Goal: Task Accomplishment & Management: Manage account settings

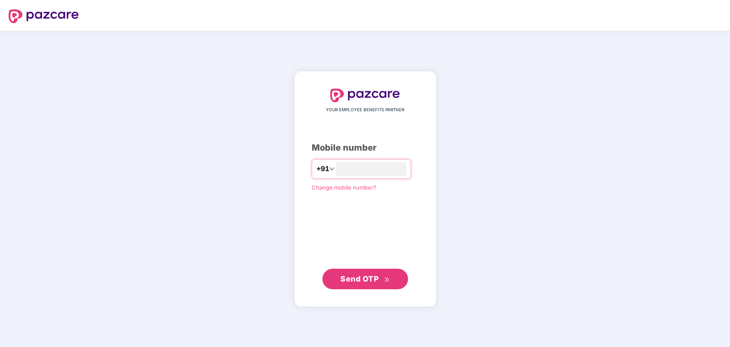
type input "**********"
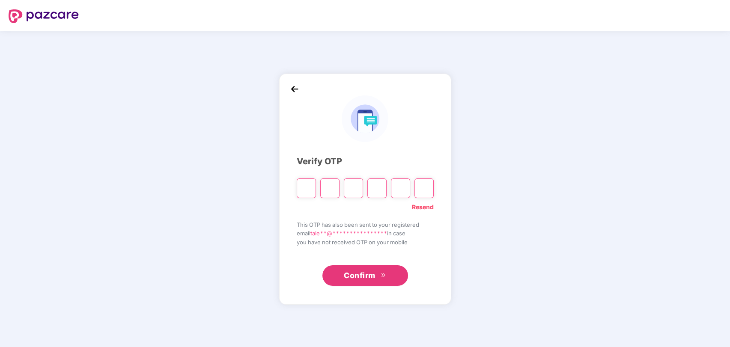
type input "*"
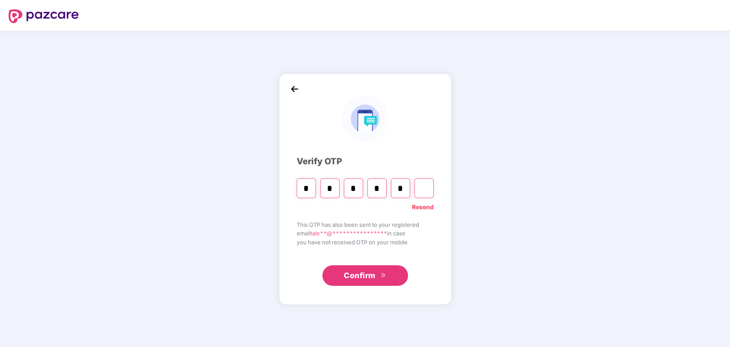
type input "*"
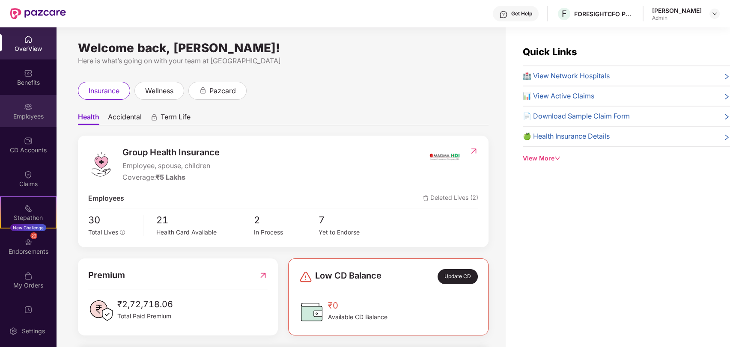
click at [22, 109] on div "Employees" at bounding box center [28, 111] width 56 height 32
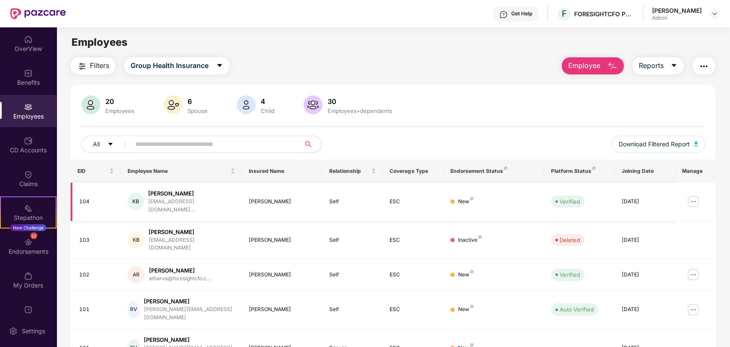
click at [693, 201] on img at bounding box center [693, 202] width 14 height 14
click at [163, 191] on div "[PERSON_NAME]" at bounding box center [191, 194] width 87 height 8
click at [693, 195] on img at bounding box center [693, 202] width 14 height 14
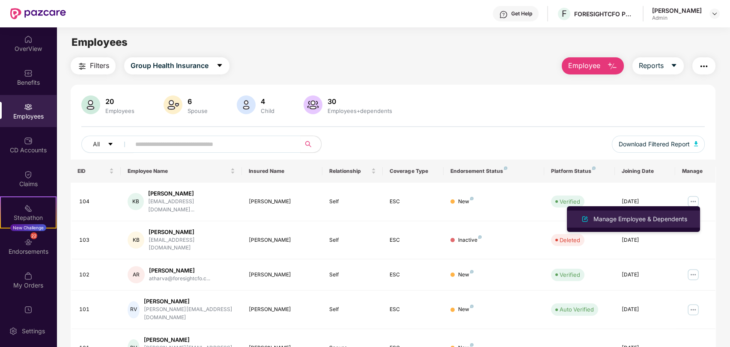
click at [662, 214] on div "Manage Employee & Dependents" at bounding box center [639, 218] width 97 height 9
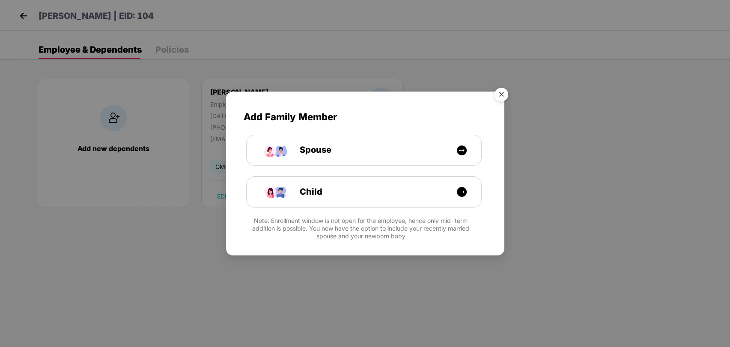
click at [499, 91] on img "Close" at bounding box center [501, 96] width 24 height 24
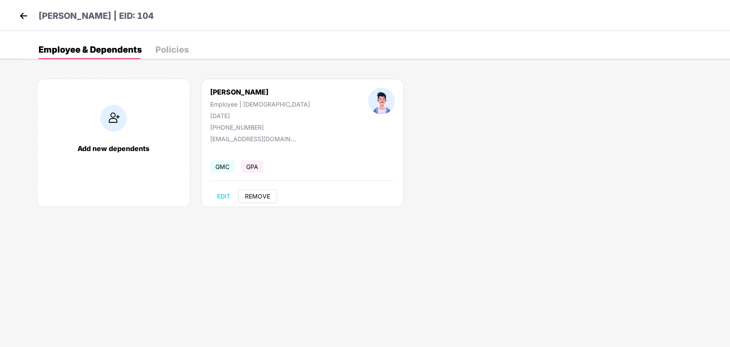
click at [264, 196] on span "REMOVE" at bounding box center [257, 196] width 25 height 7
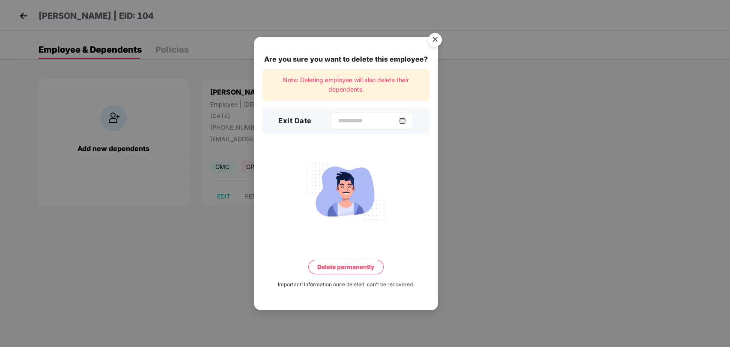
click at [406, 120] on img at bounding box center [402, 120] width 7 height 7
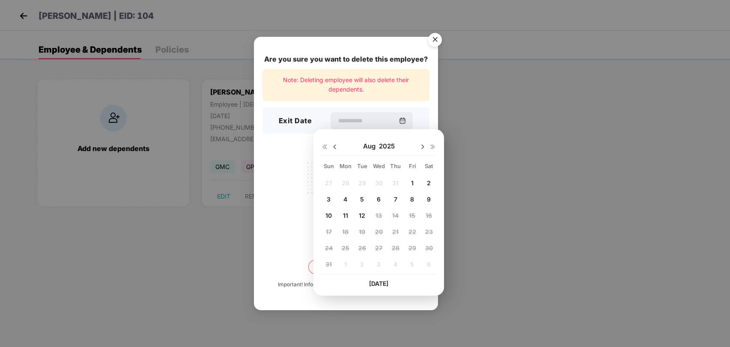
click at [360, 197] on span "5" at bounding box center [362, 199] width 4 height 7
type input "**********"
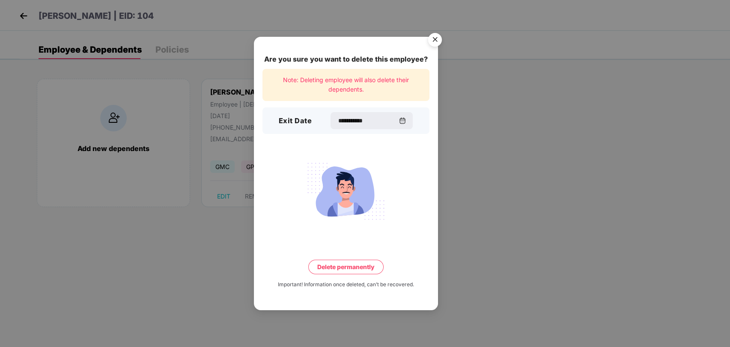
click at [350, 268] on button "Delete permanently" at bounding box center [345, 267] width 75 height 15
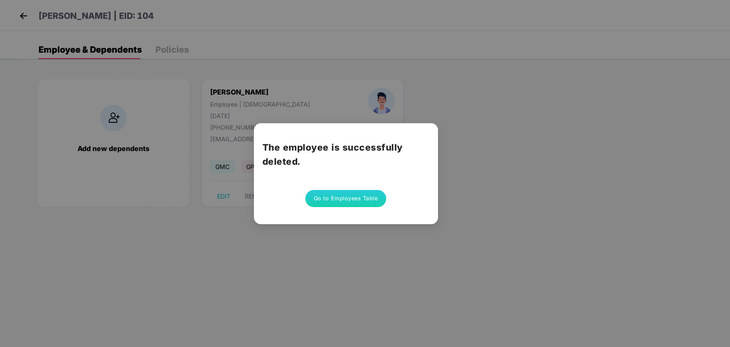
click at [663, 327] on div "The employee is successfully deleted. Go to Employees Table" at bounding box center [365, 173] width 730 height 347
click at [361, 197] on button "Go to Employees Table" at bounding box center [345, 198] width 81 height 17
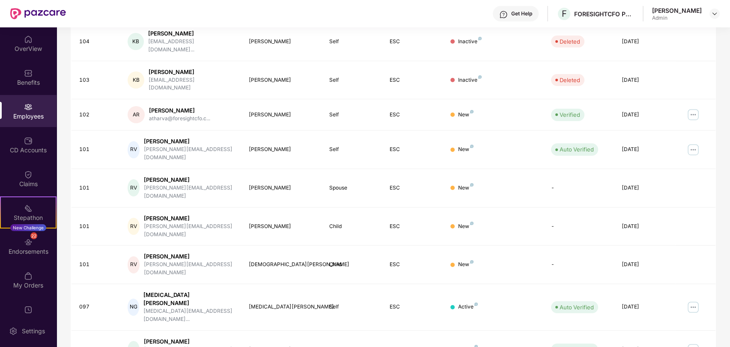
scroll to position [178, 0]
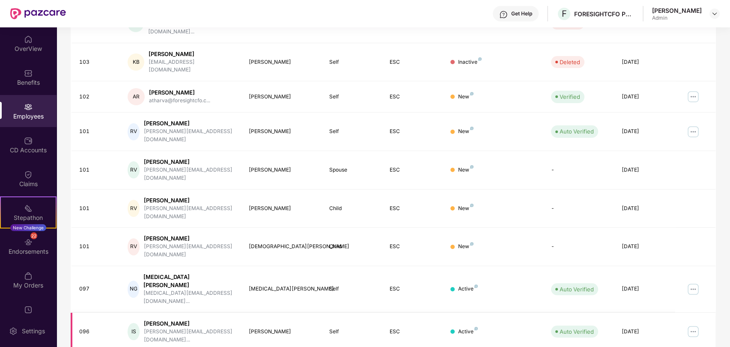
click at [693, 325] on img at bounding box center [693, 332] width 14 height 14
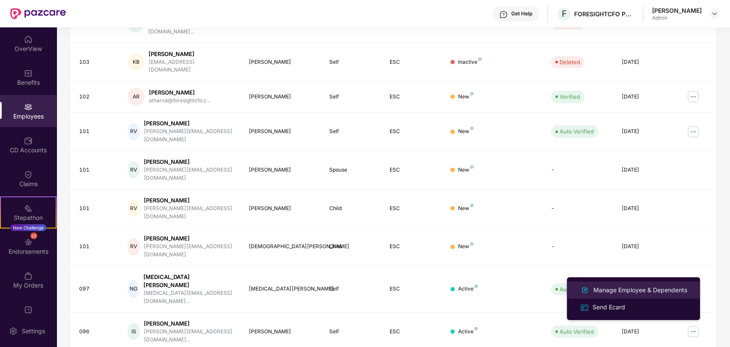
click at [653, 285] on div "Manage Employee & Dependents" at bounding box center [639, 289] width 97 height 9
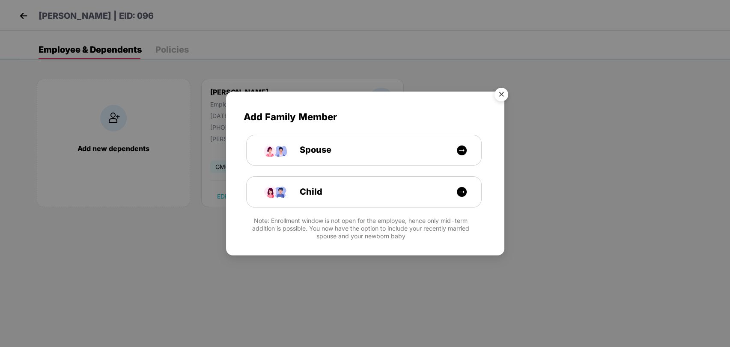
click at [507, 94] on img "Close" at bounding box center [501, 96] width 24 height 24
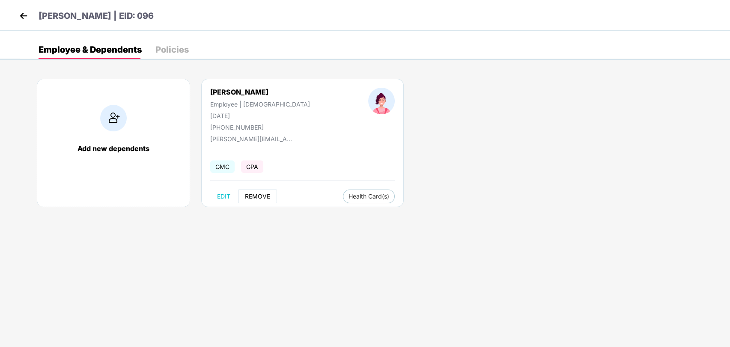
click at [265, 193] on span "REMOVE" at bounding box center [257, 196] width 25 height 7
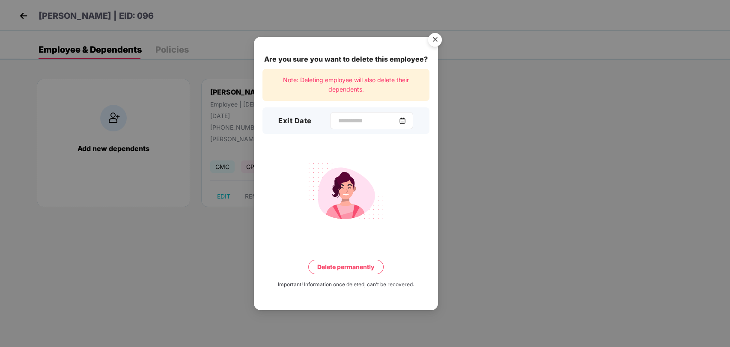
click at [406, 119] on img at bounding box center [402, 120] width 7 height 7
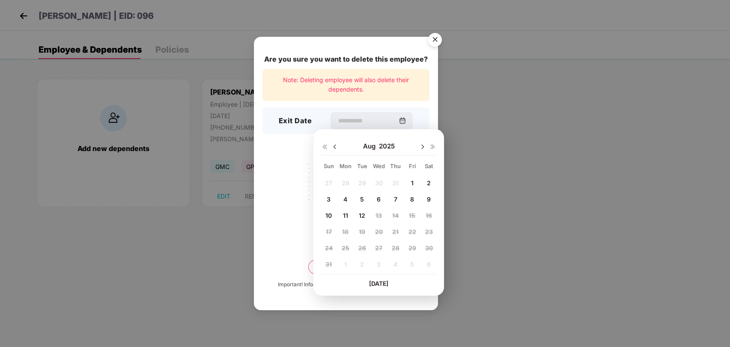
click at [343, 218] on span "11" at bounding box center [345, 215] width 5 height 7
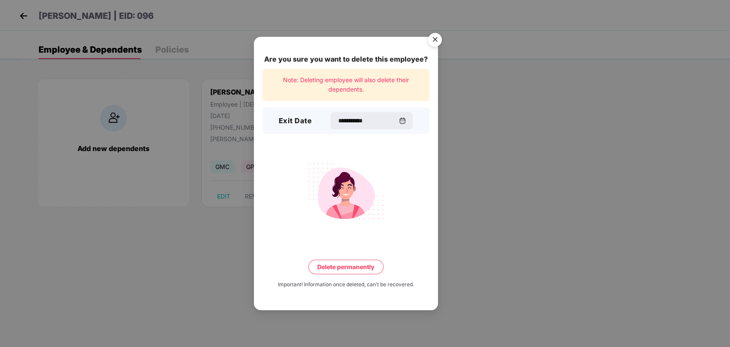
type input "**********"
click at [329, 269] on button "Delete permanently" at bounding box center [345, 267] width 75 height 15
